Goal: Task Accomplishment & Management: Manage account settings

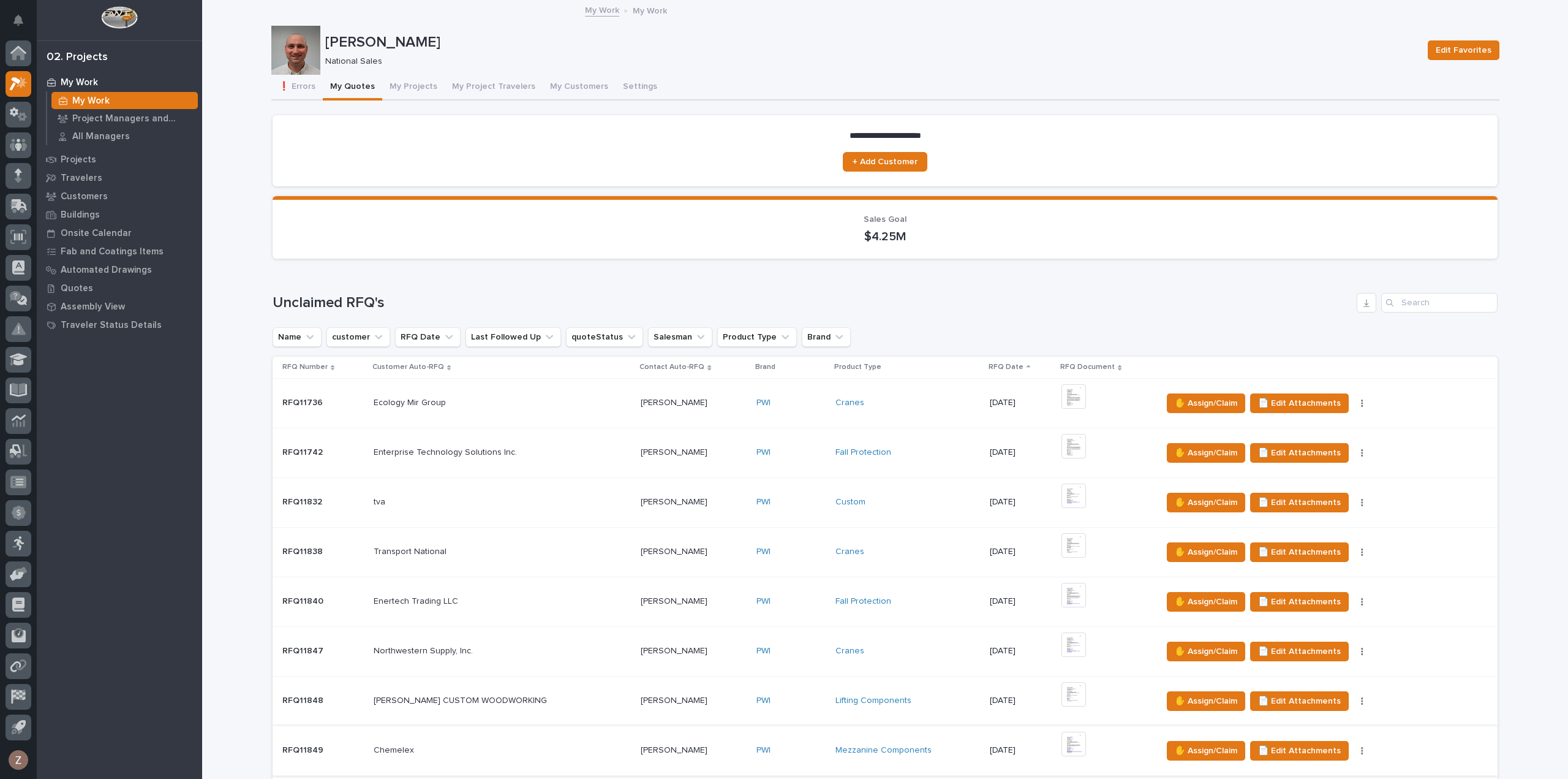
scroll to position [306, 0]
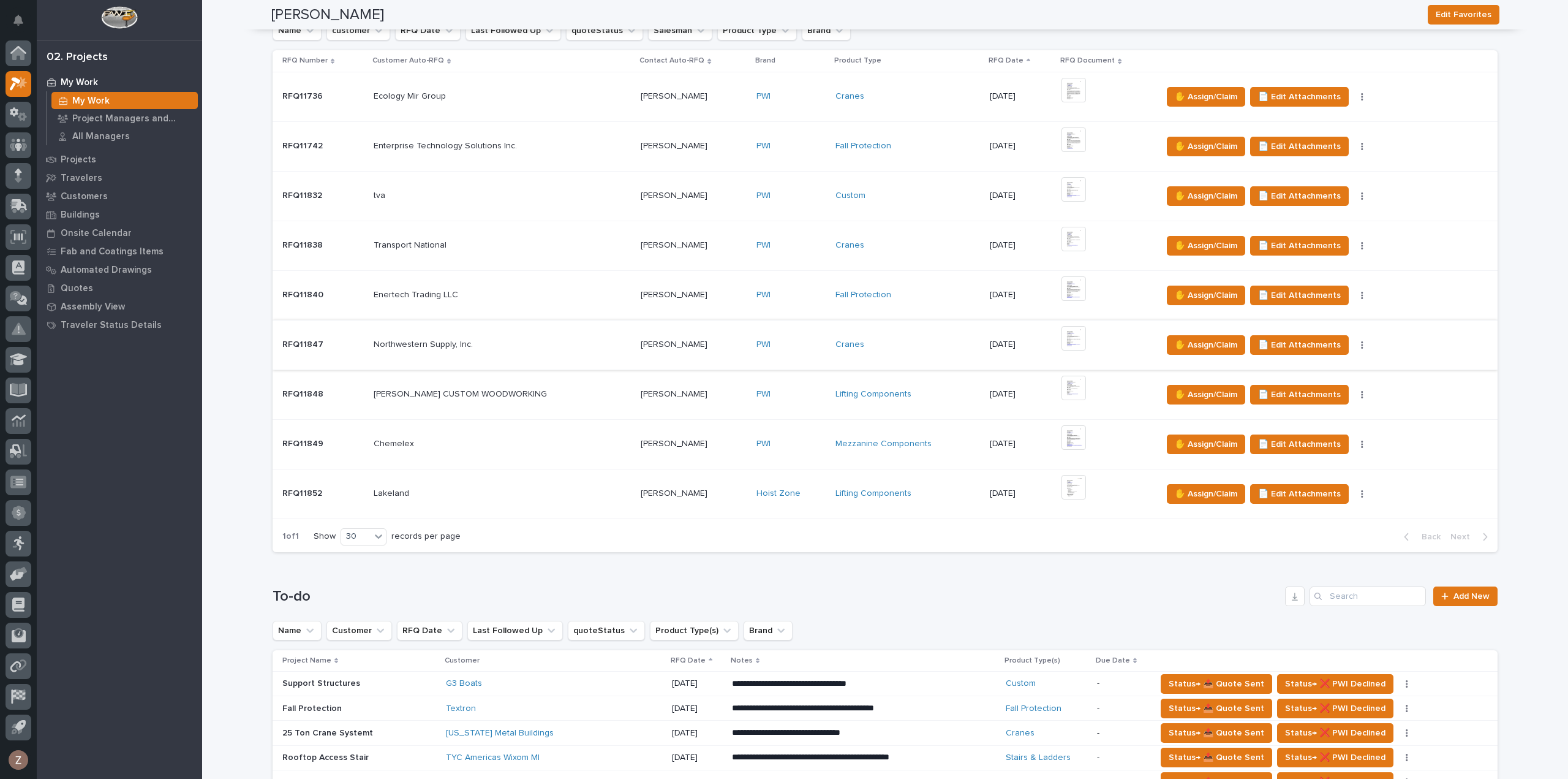
click at [1067, 337] on img at bounding box center [1073, 338] width 24 height 24
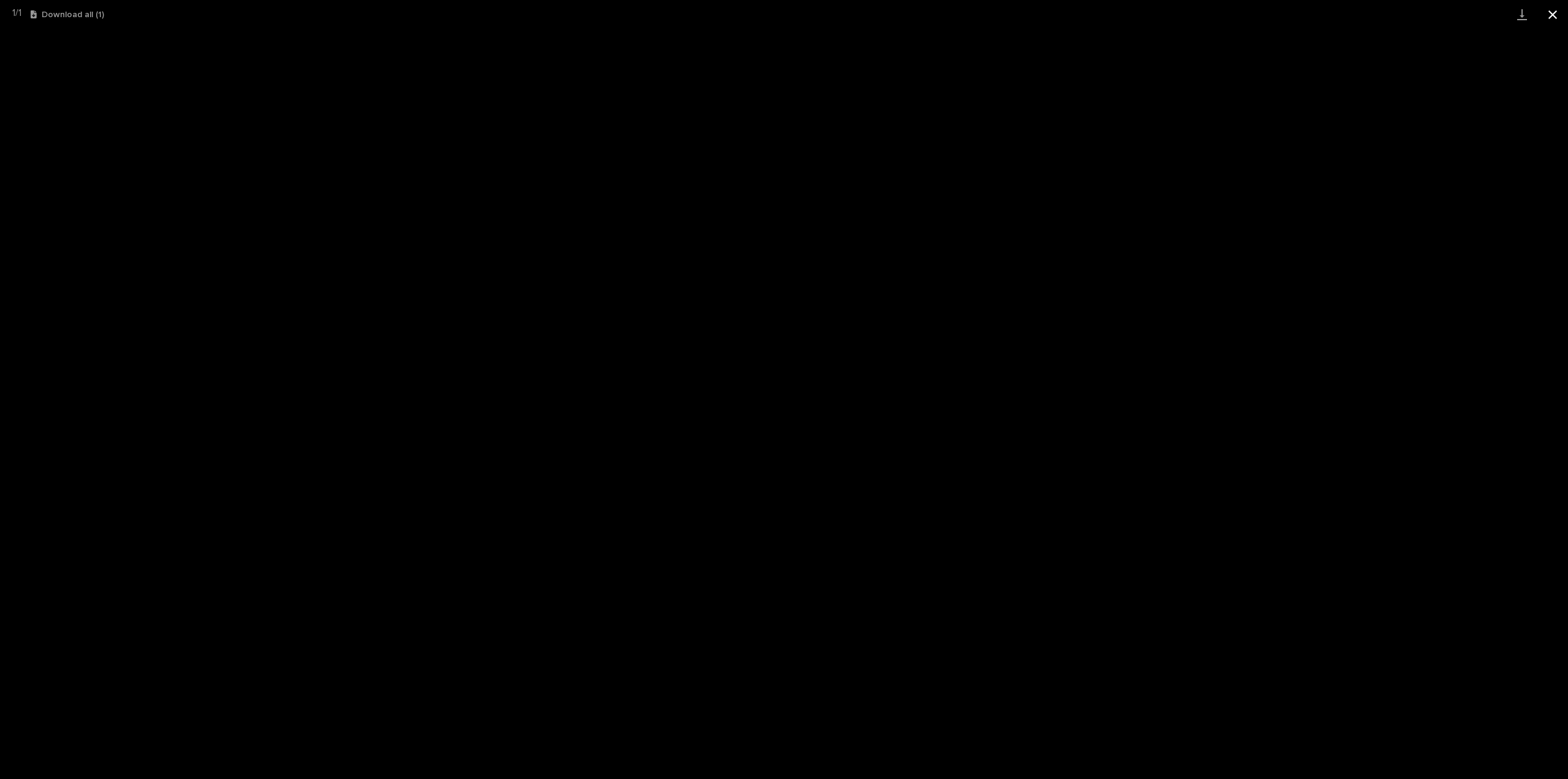
click at [1554, 13] on button "Close gallery" at bounding box center [1553, 14] width 30 height 29
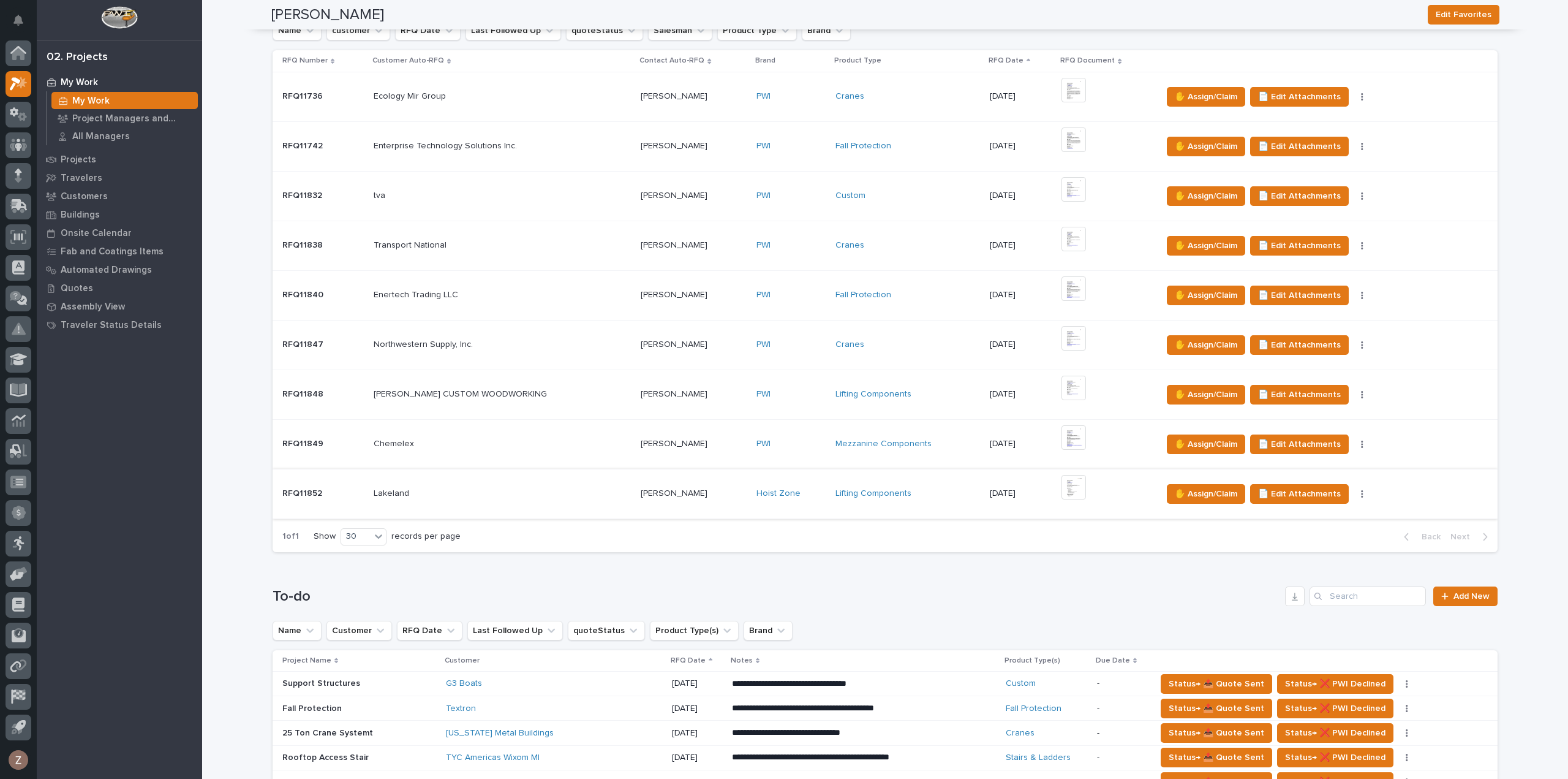
click at [1061, 486] on img at bounding box center [1073, 487] width 24 height 24
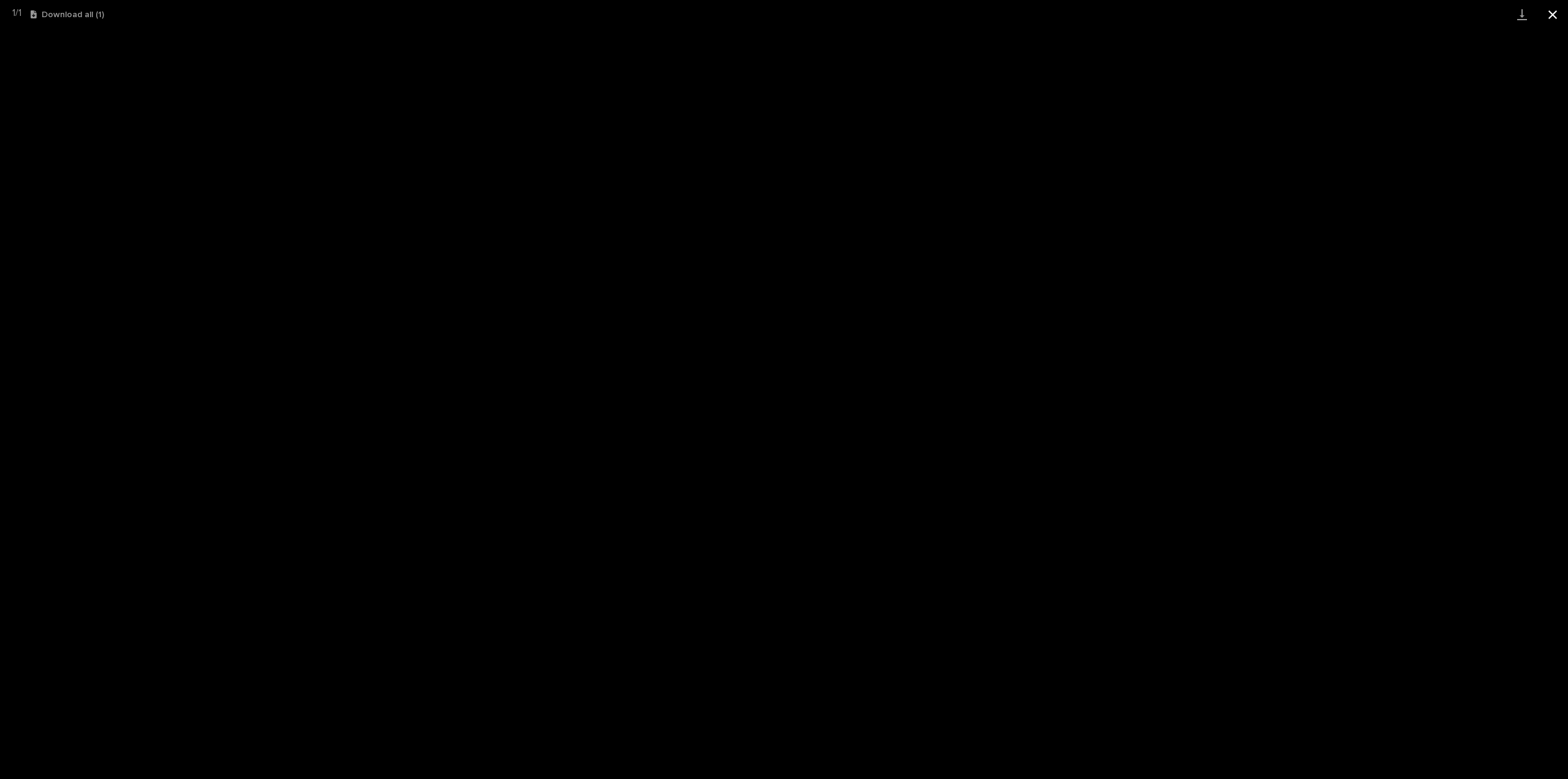
click at [1547, 19] on button "Close gallery" at bounding box center [1553, 14] width 30 height 29
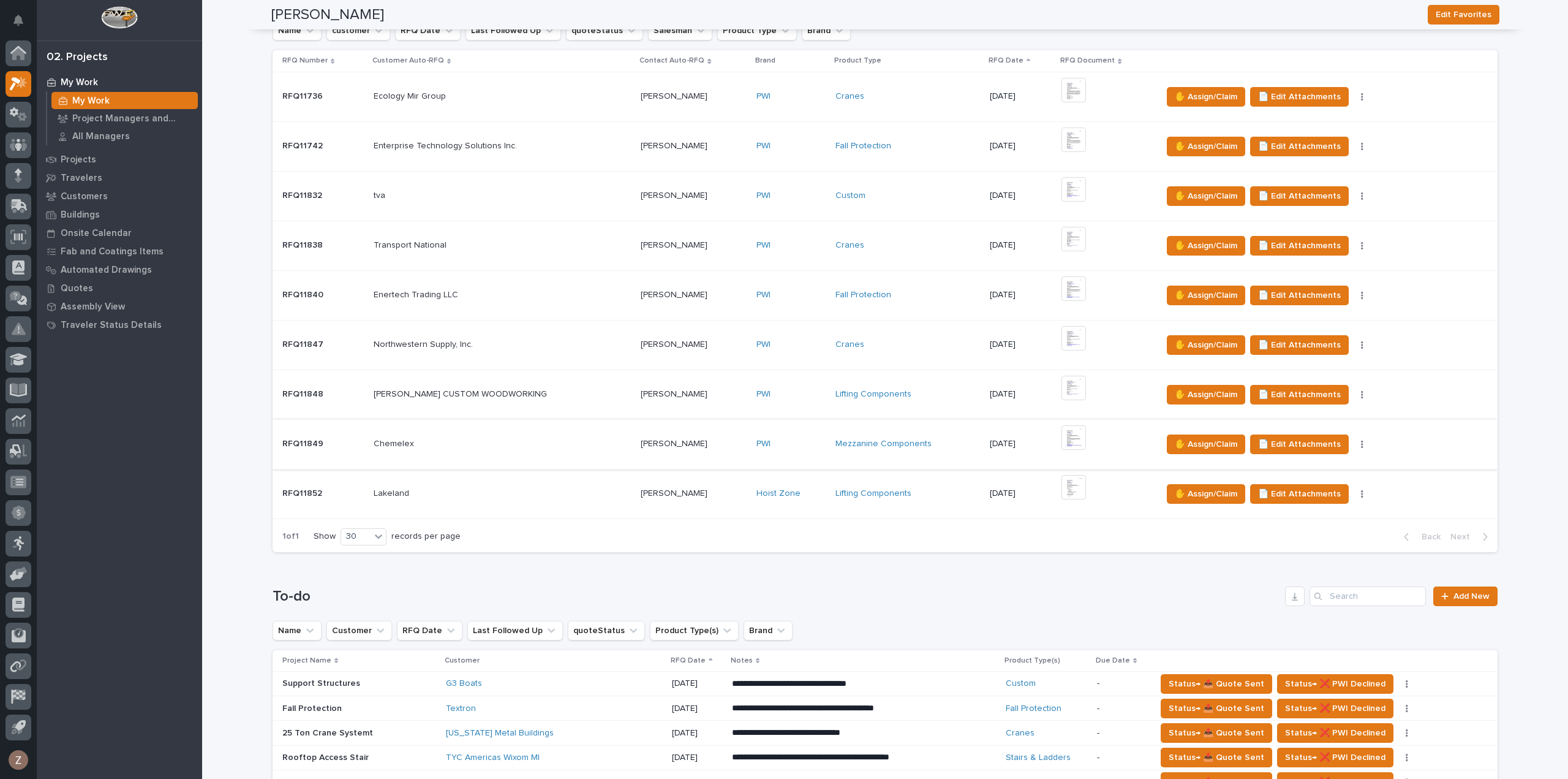
click at [1061, 439] on img at bounding box center [1073, 437] width 24 height 24
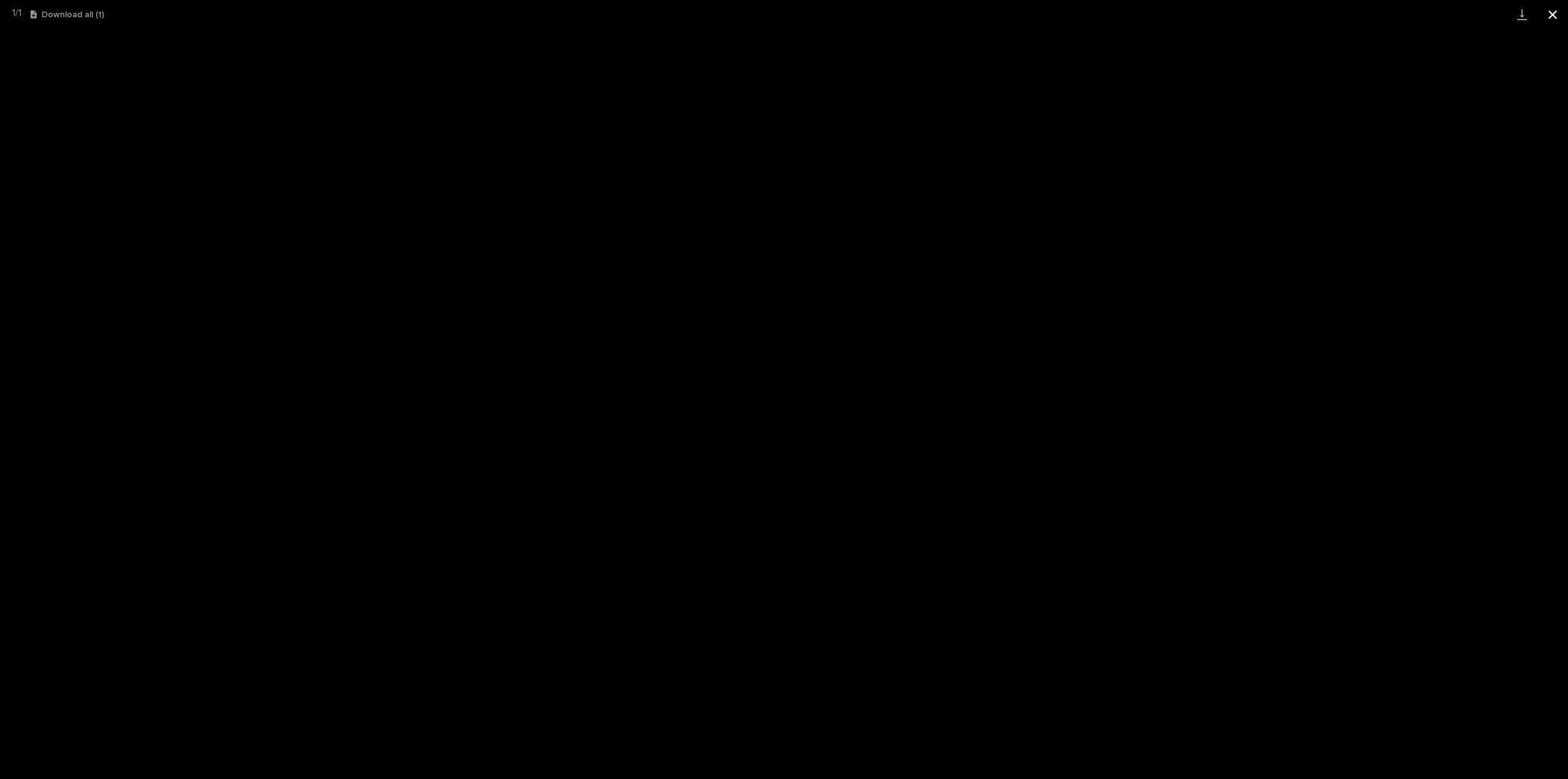
click at [1560, 8] on button "Close gallery" at bounding box center [1553, 14] width 30 height 29
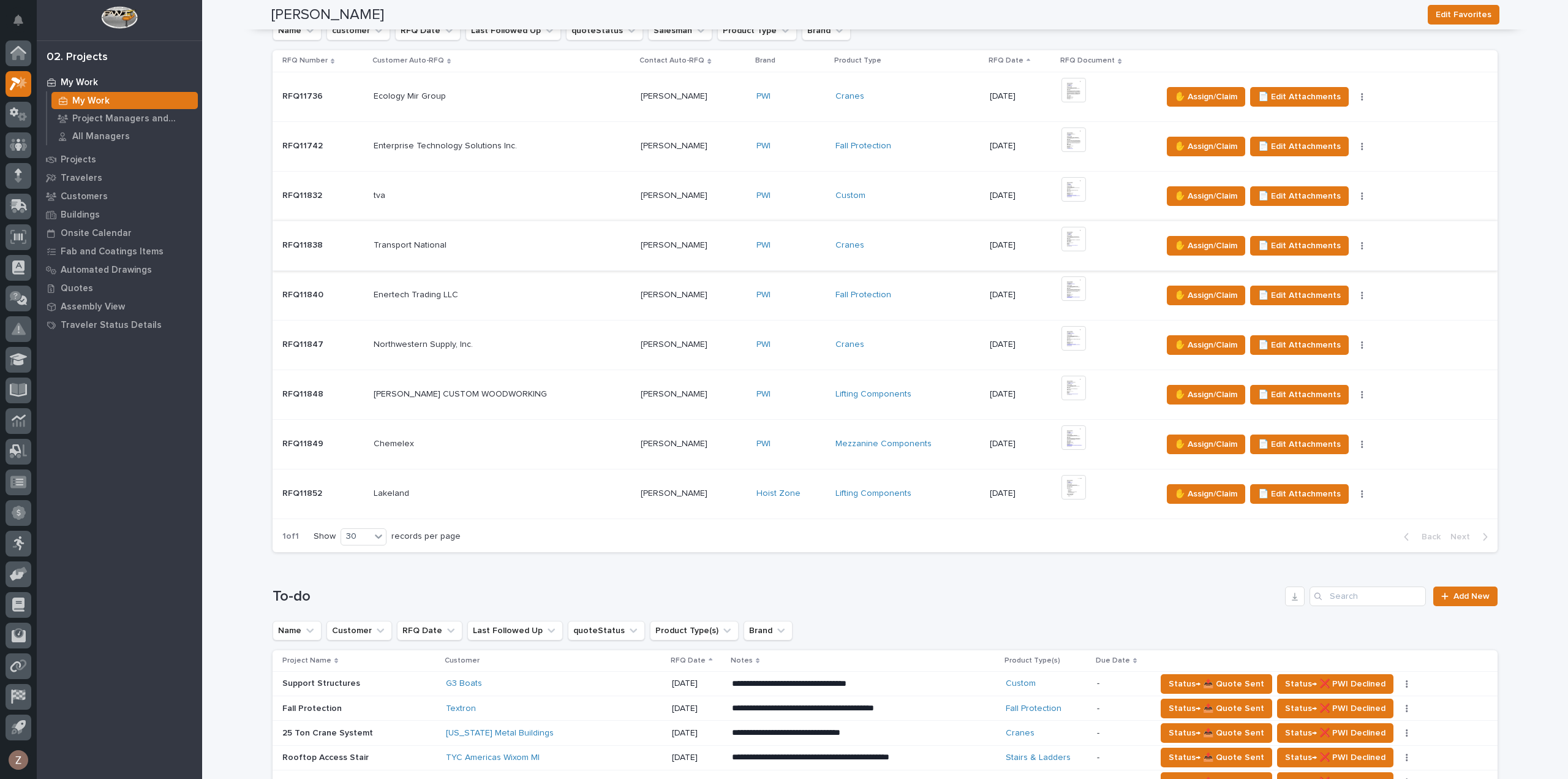
click at [1061, 237] on img at bounding box center [1073, 239] width 24 height 24
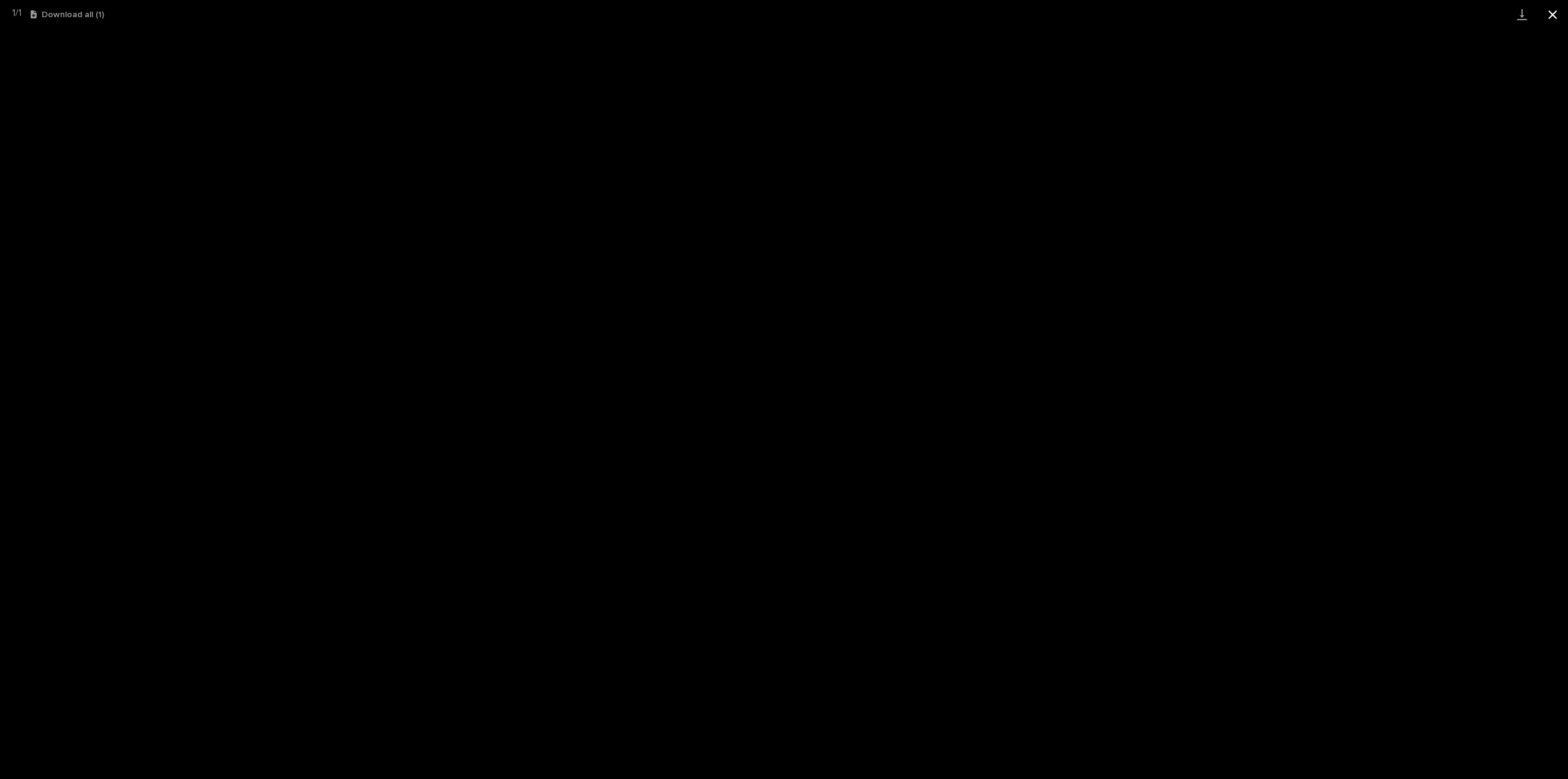
click at [1548, 18] on button "Close gallery" at bounding box center [1553, 14] width 30 height 29
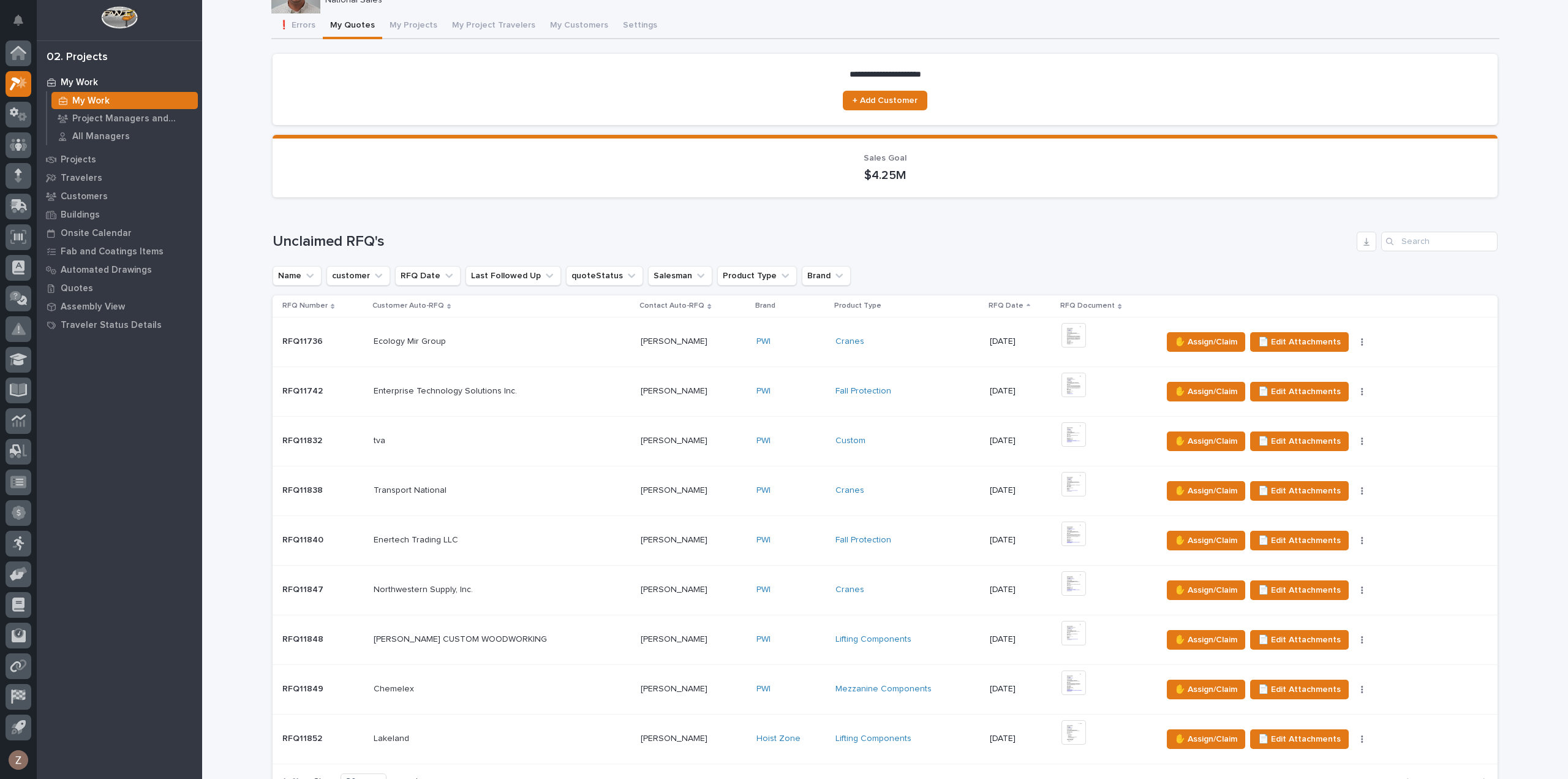
scroll to position [0, 0]
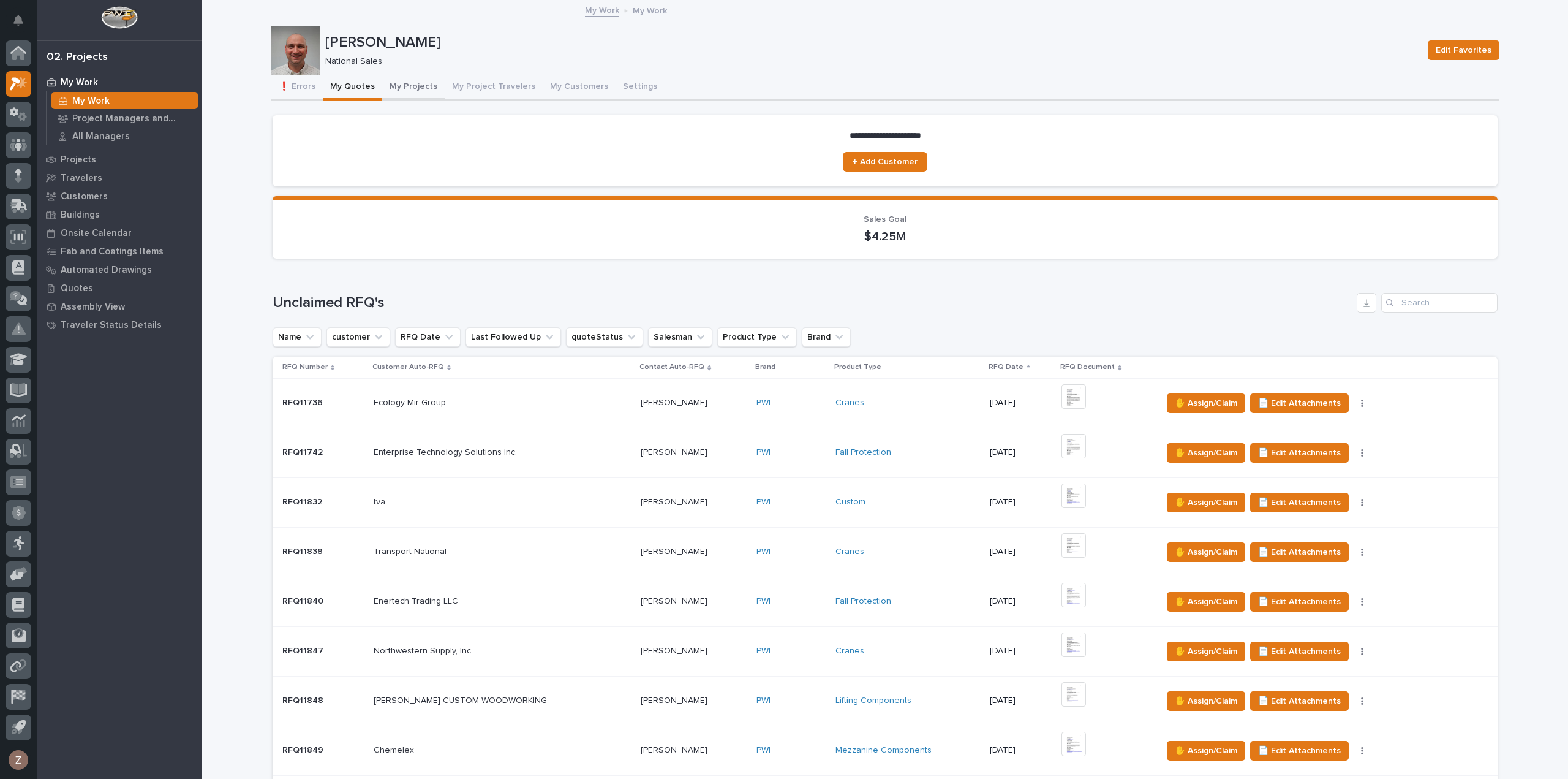
click at [404, 88] on button "My Projects" at bounding box center [413, 88] width 62 height 26
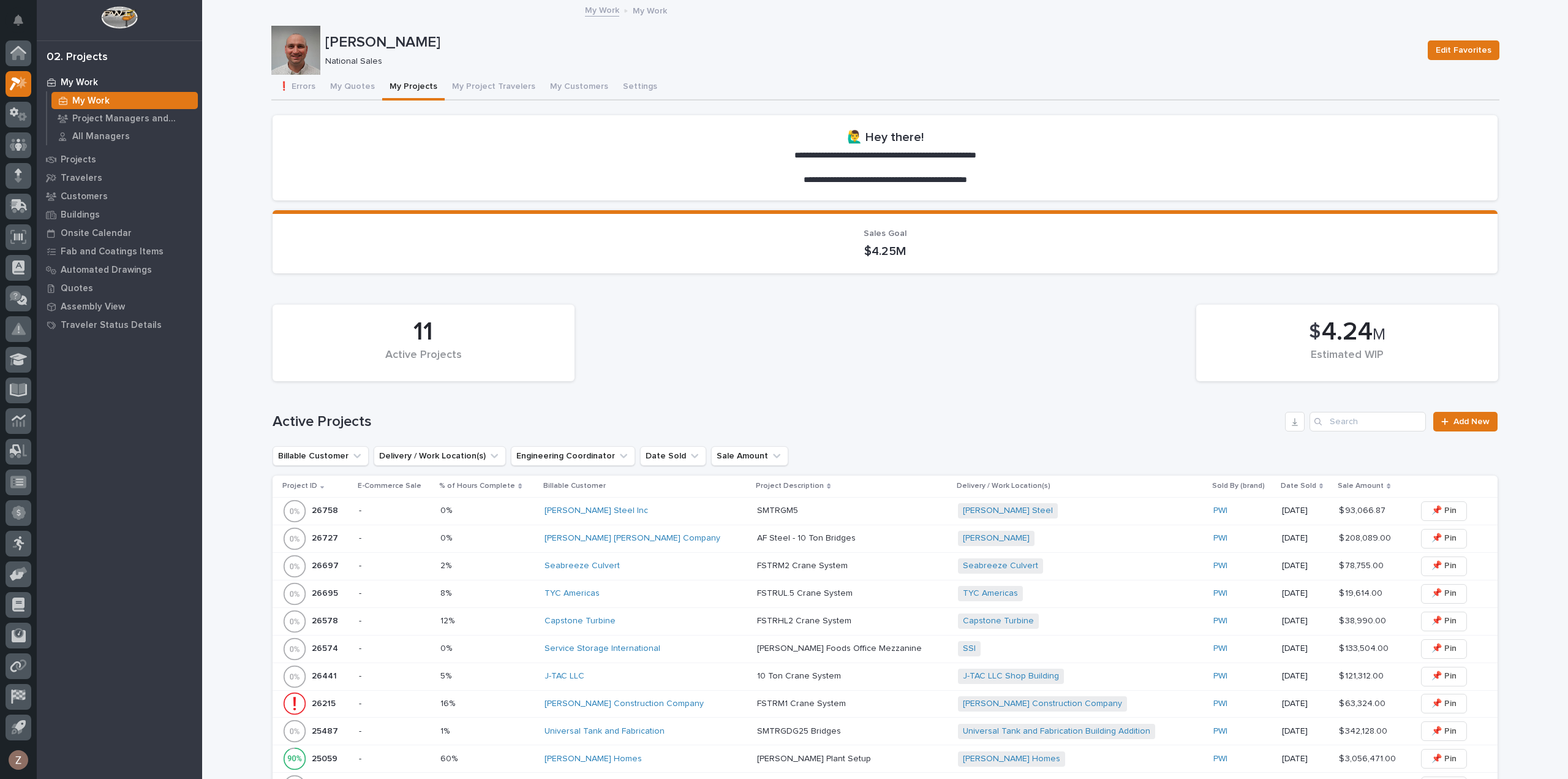
click at [626, 671] on div "J-TAC LLC" at bounding box center [645, 676] width 203 height 11
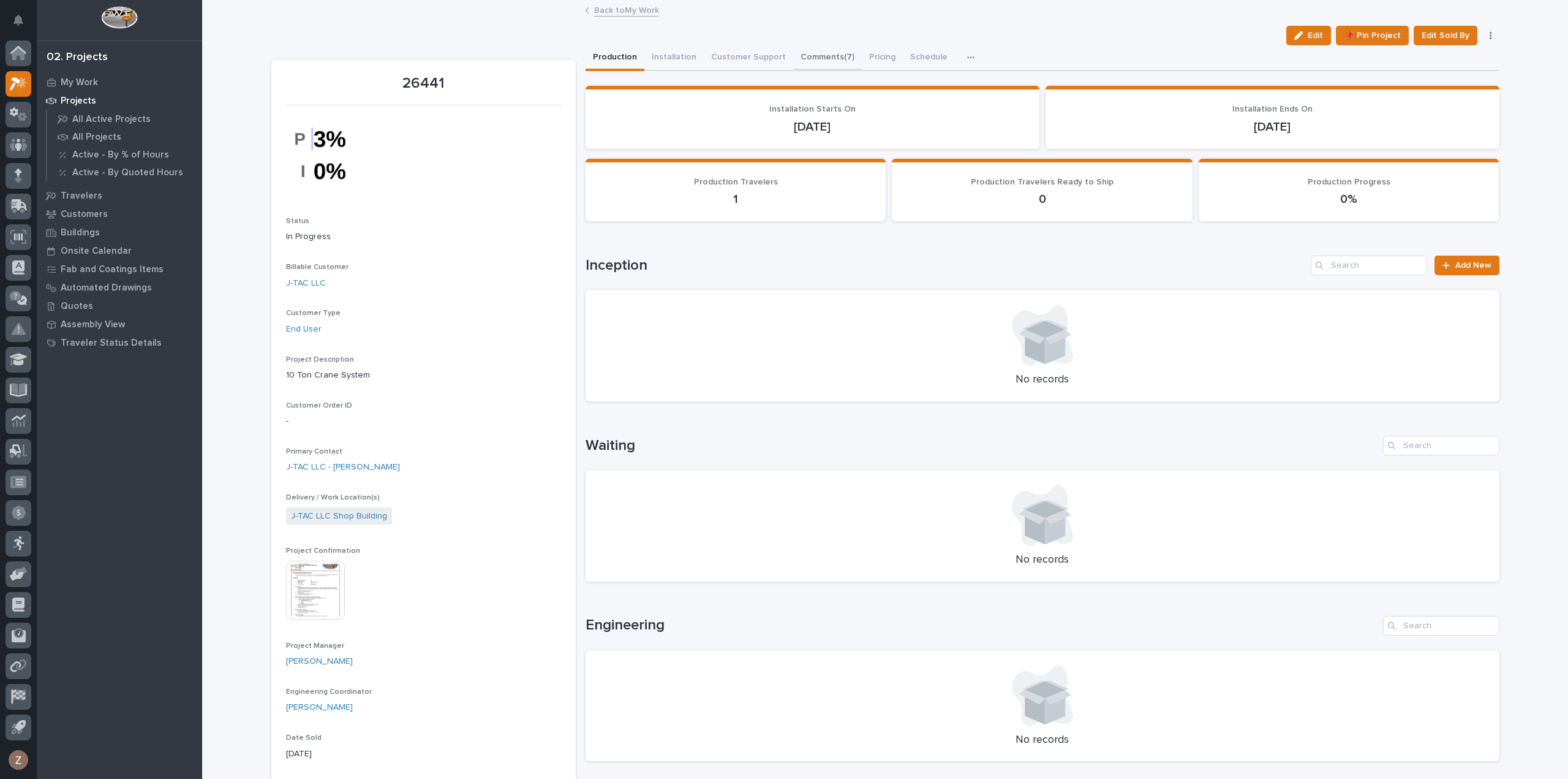
click at [829, 58] on button "Comments (7)" at bounding box center [827, 59] width 69 height 26
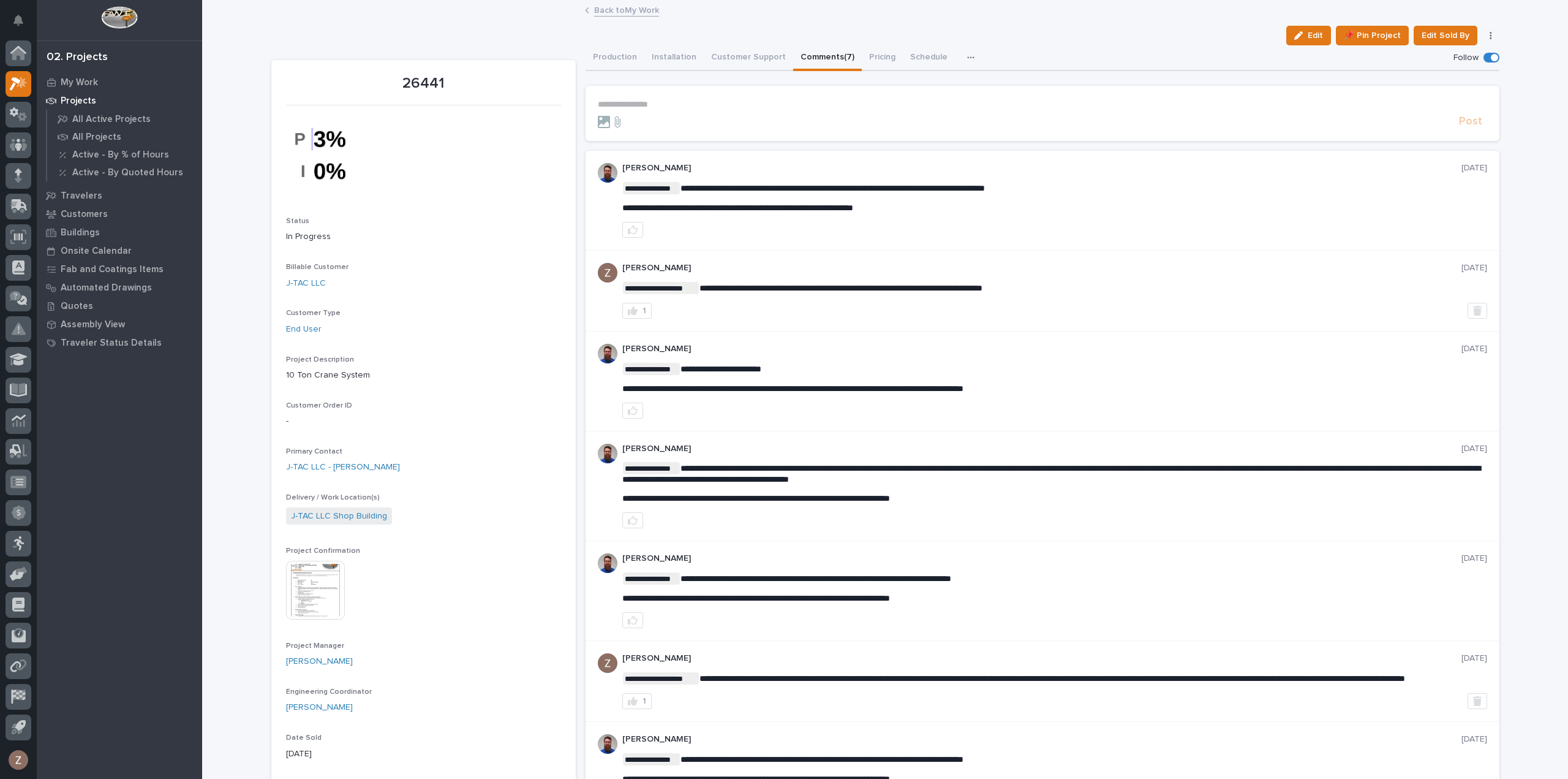
click at [623, 11] on link "Back to My Work" at bounding box center [626, 9] width 65 height 14
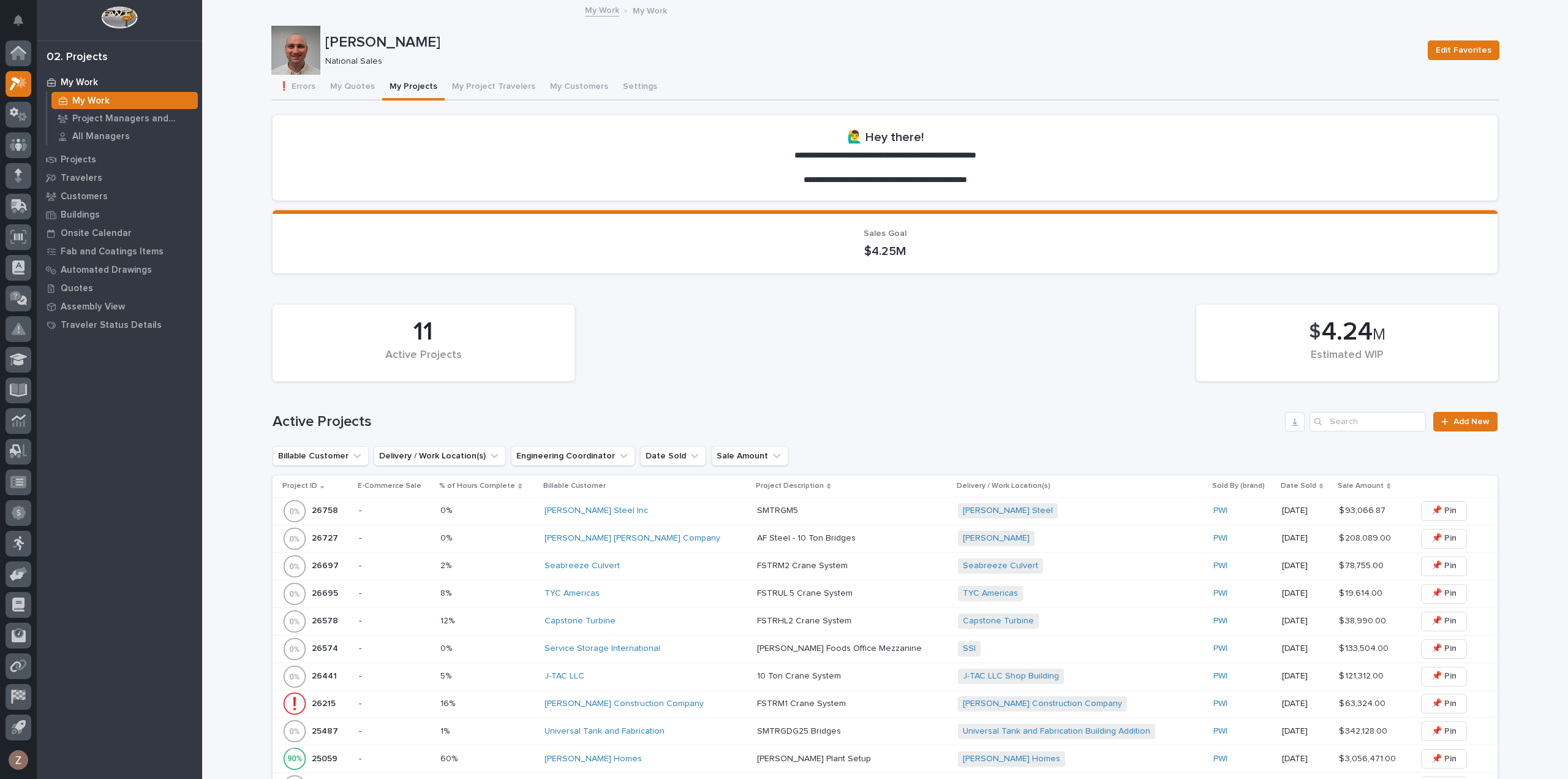
click at [693, 678] on div "J-TAC LLC" at bounding box center [645, 676] width 203 height 11
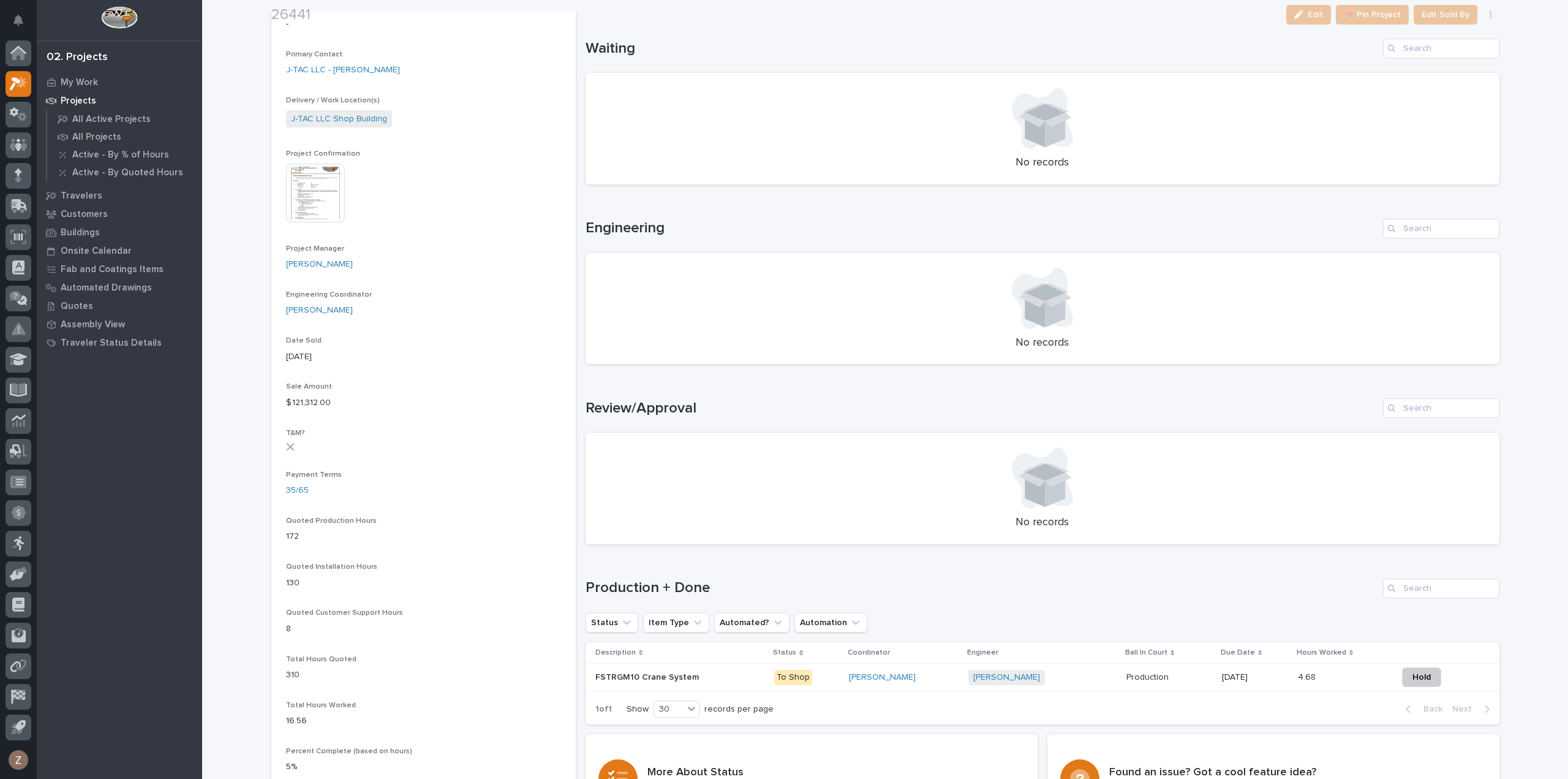
scroll to position [490, 0]
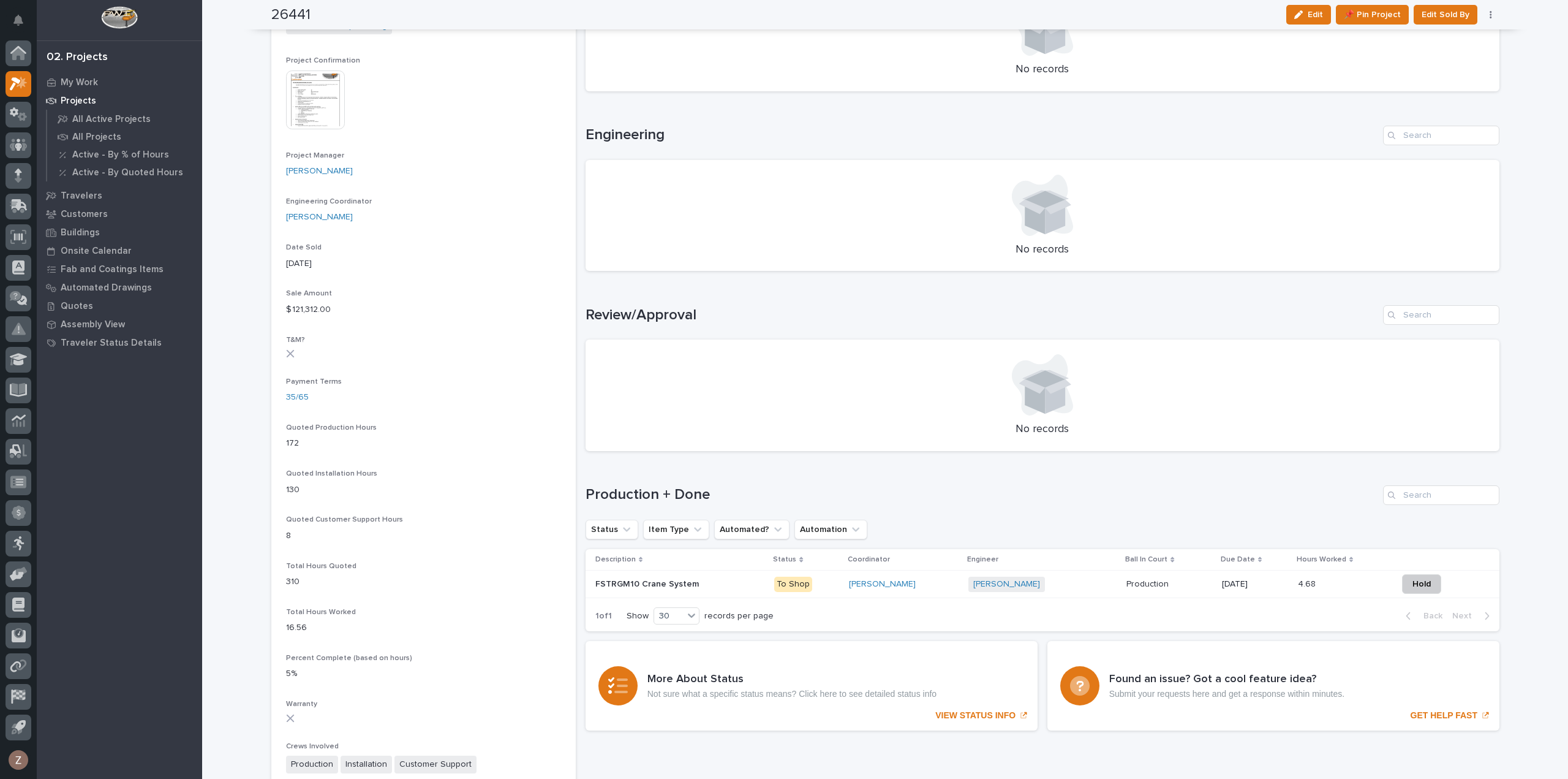
click at [953, 586] on div "[PERSON_NAME]" at bounding box center [904, 584] width 110 height 11
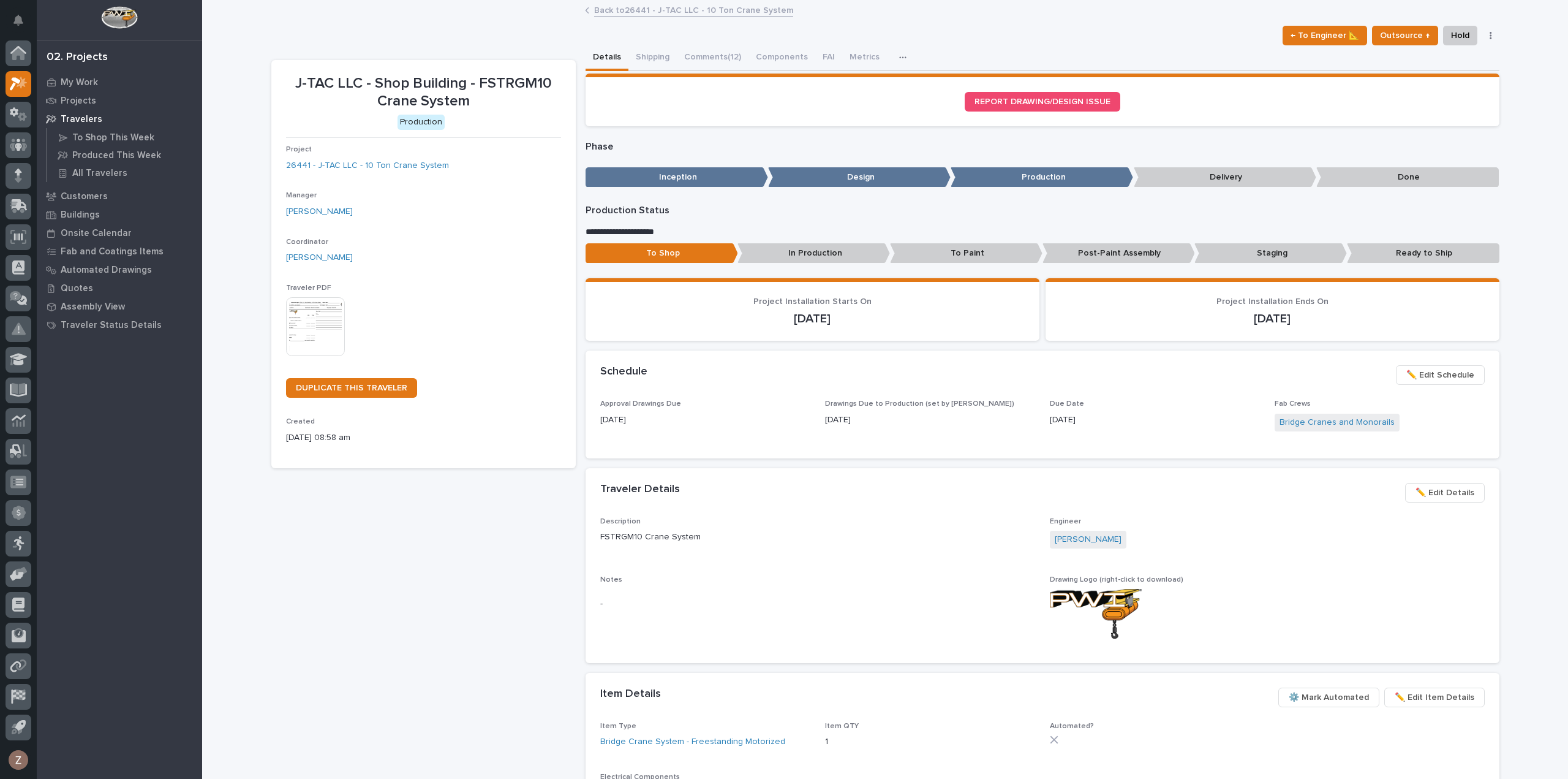
click at [1447, 375] on span "✏️ Edit Schedule" at bounding box center [1439, 375] width 68 height 14
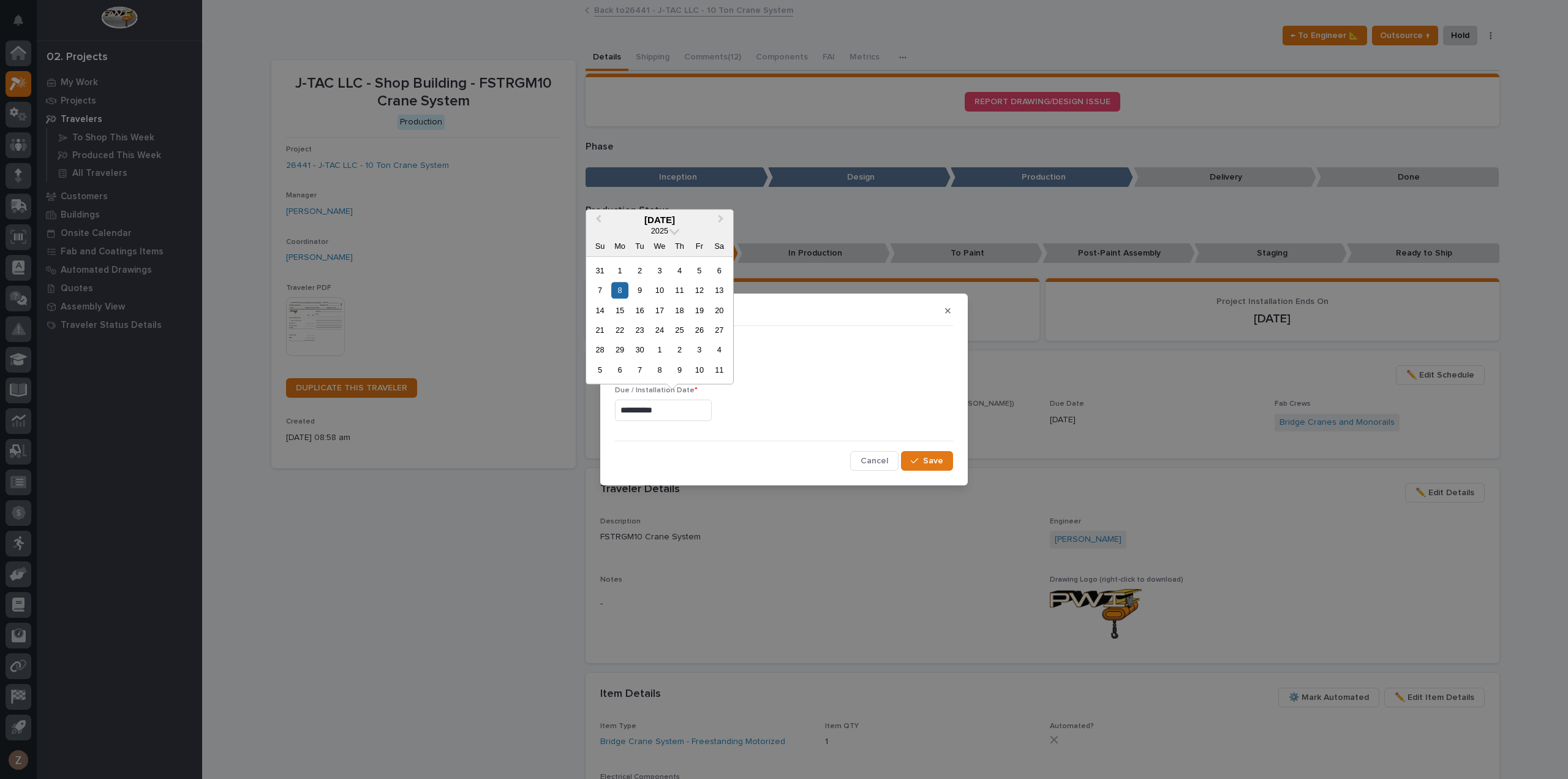
click at [684, 415] on input "**********" at bounding box center [663, 410] width 97 height 21
click at [616, 329] on div "22" at bounding box center [620, 330] width 17 height 17
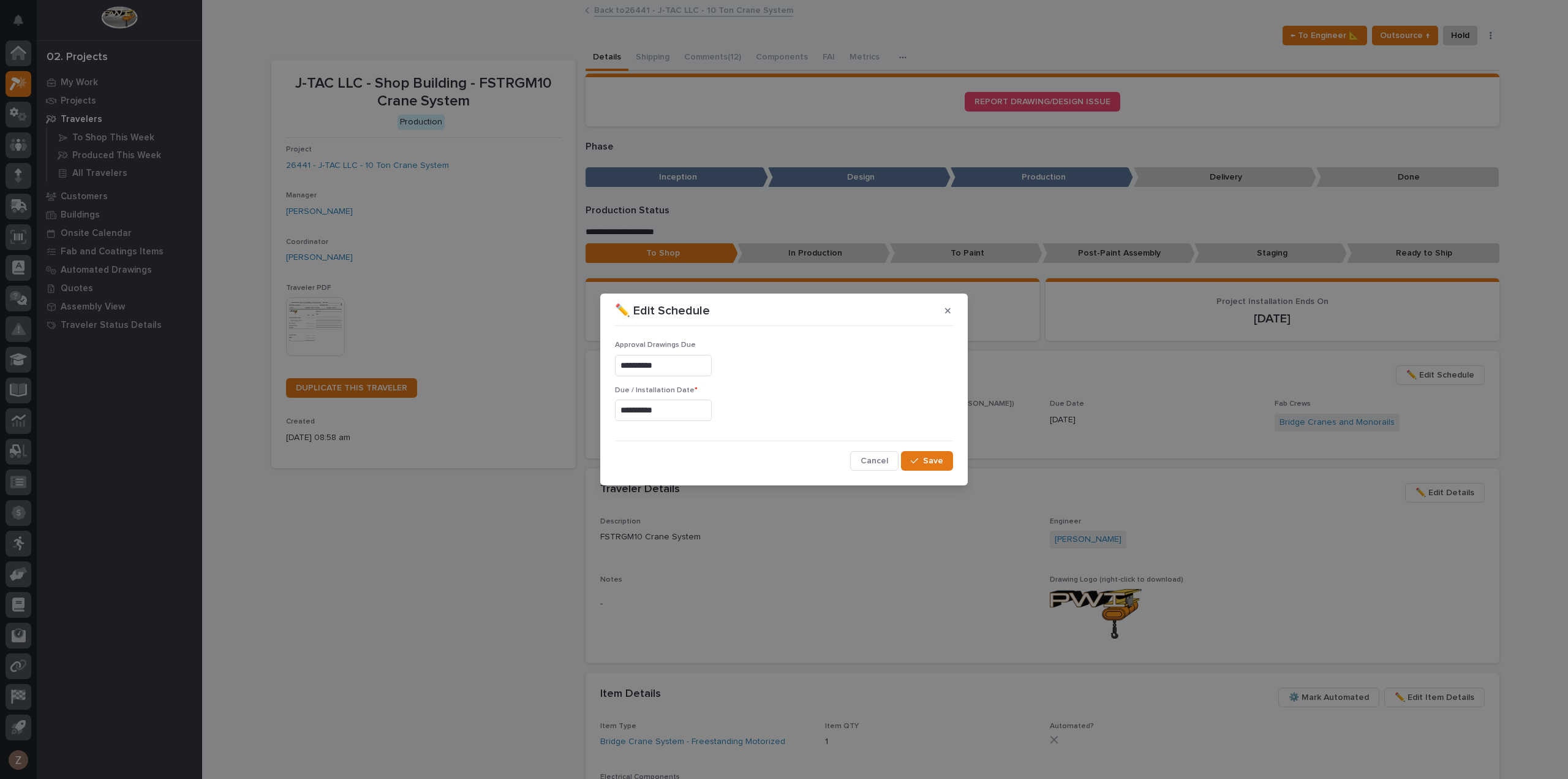
type input "**********"
click at [668, 413] on input "**********" at bounding box center [663, 410] width 97 height 21
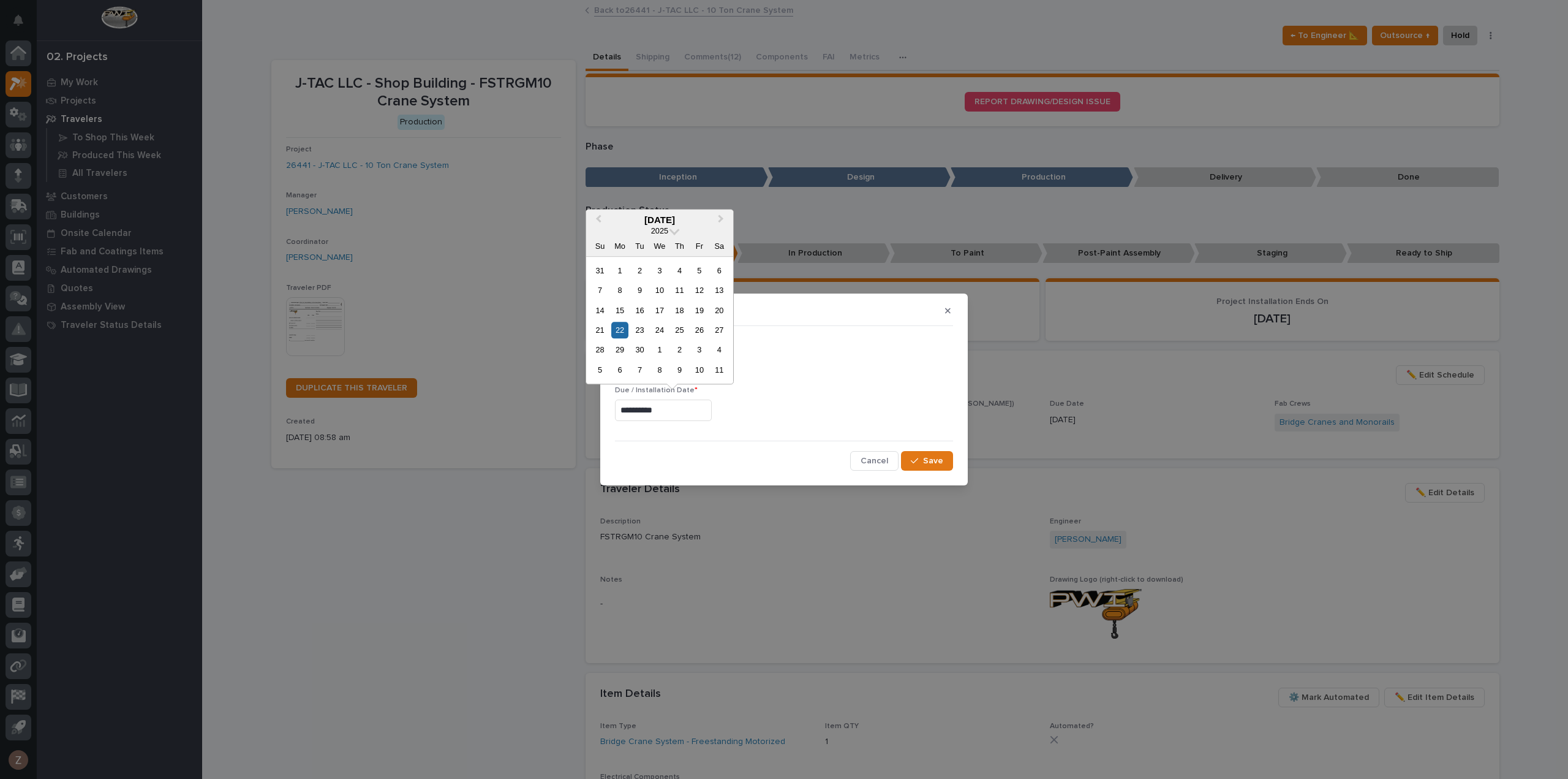
click at [669, 410] on input "**********" at bounding box center [663, 410] width 97 height 21
click at [843, 390] on p "Due / Installation Date *" at bounding box center [784, 390] width 338 height 8
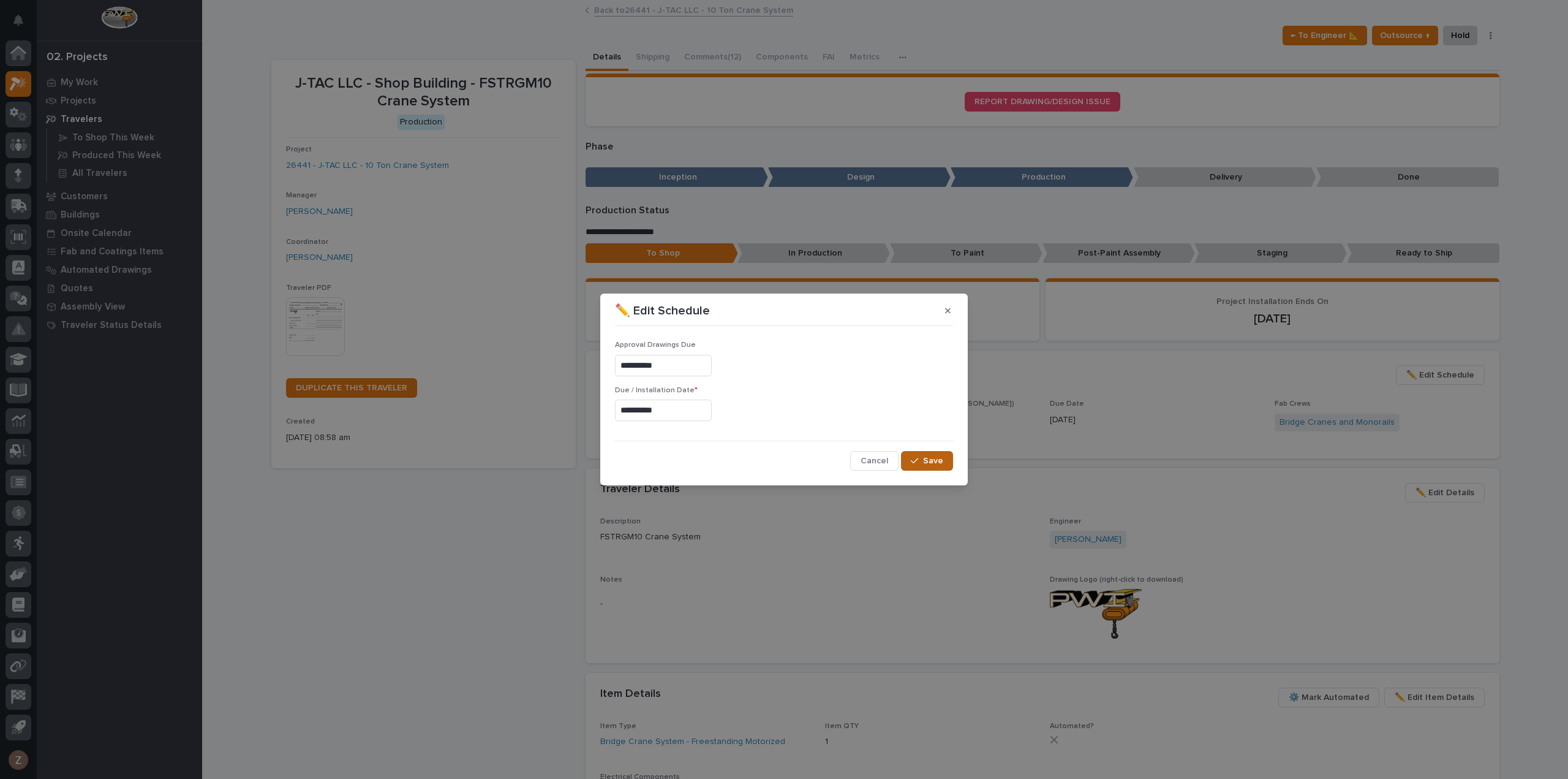
click at [935, 456] on span "Save" at bounding box center [933, 461] width 21 height 11
